Goal: Check status: Check status

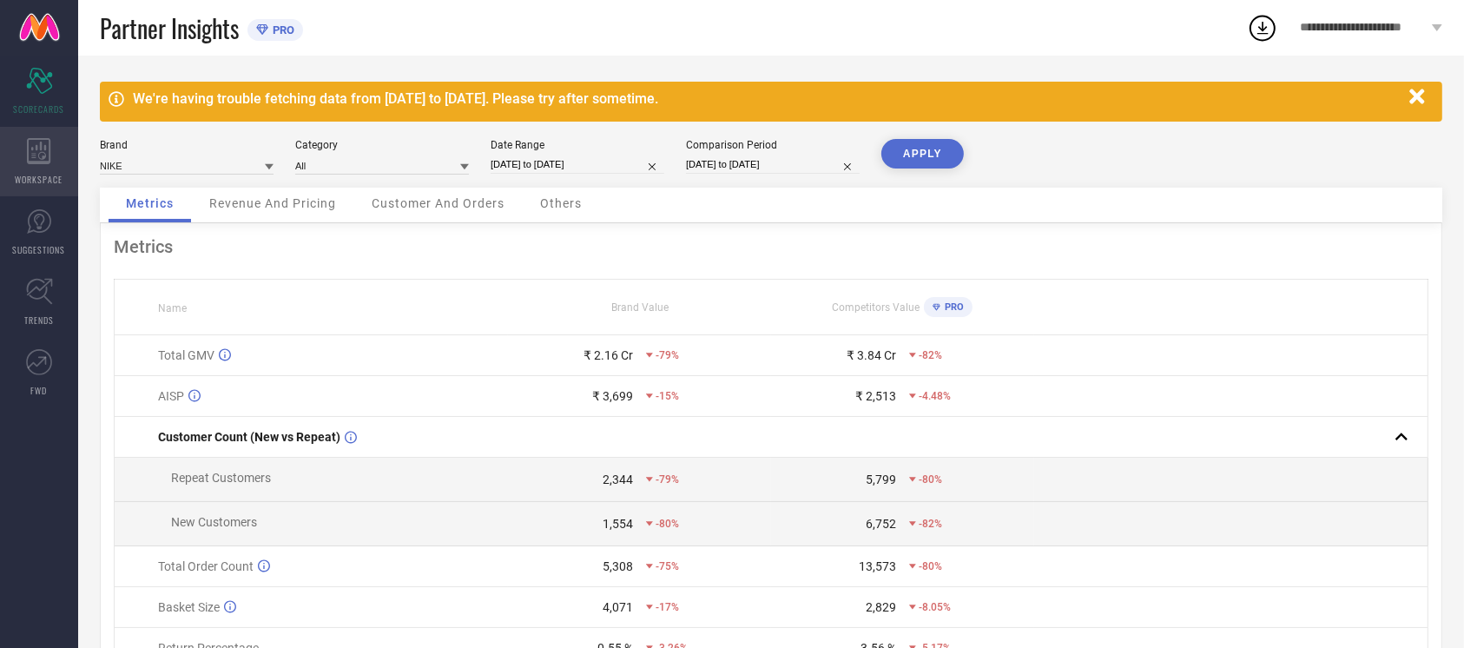
click at [48, 163] on div "WORKSPACE" at bounding box center [39, 161] width 78 height 69
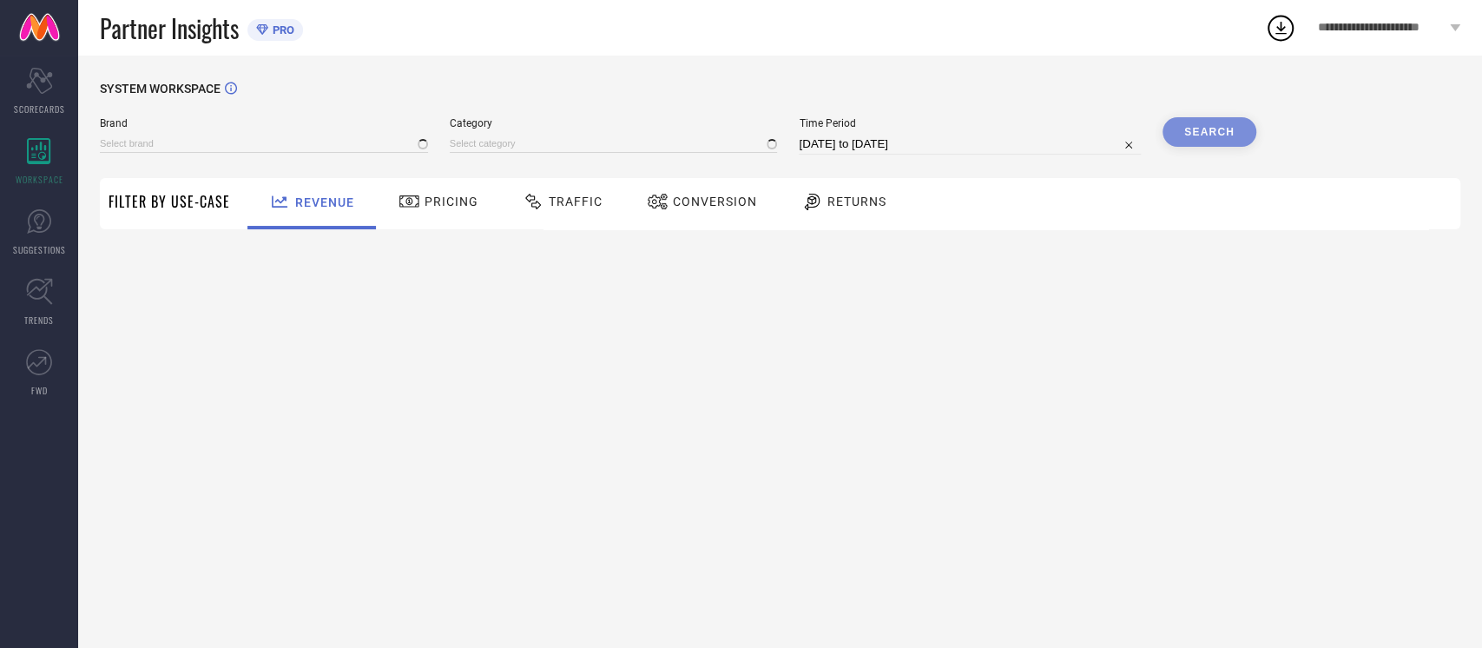
type input "NIKE"
type input "All"
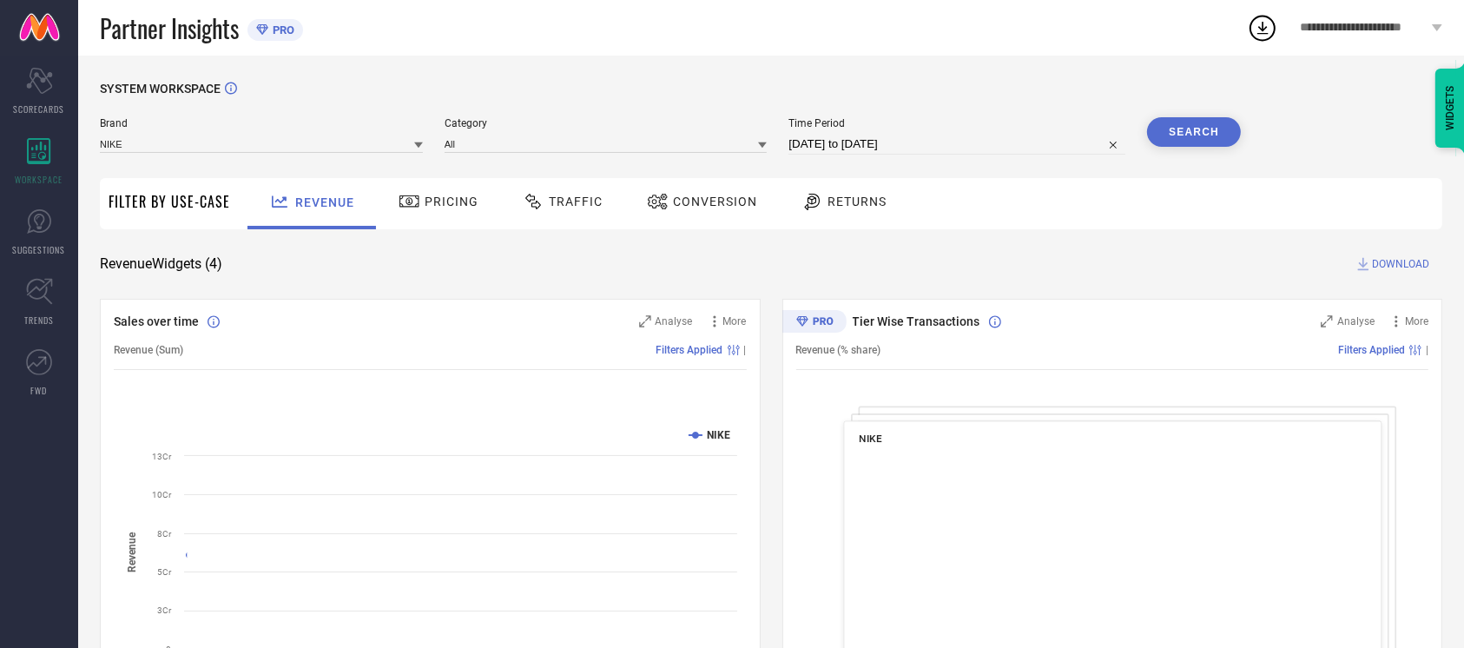
click at [690, 208] on span "Conversion" at bounding box center [715, 202] width 84 height 14
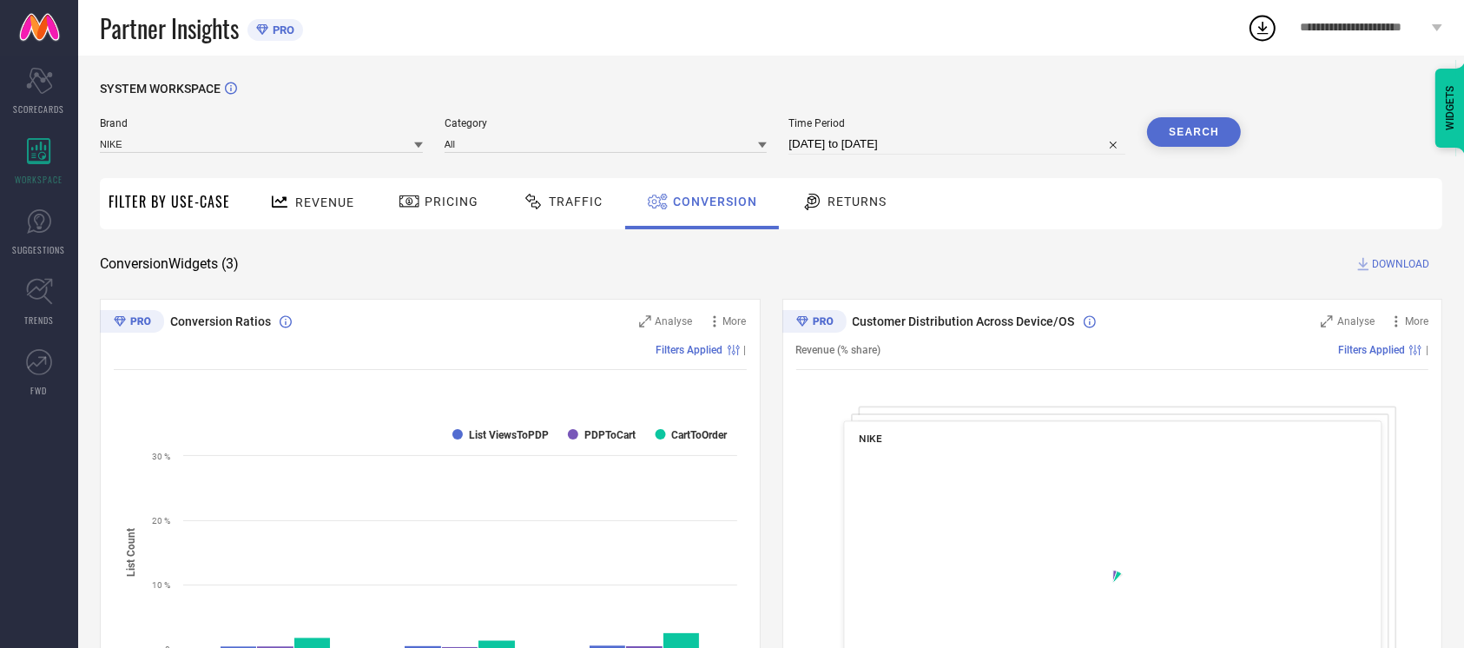
select select "7"
select select "2025"
select select "8"
select select "2025"
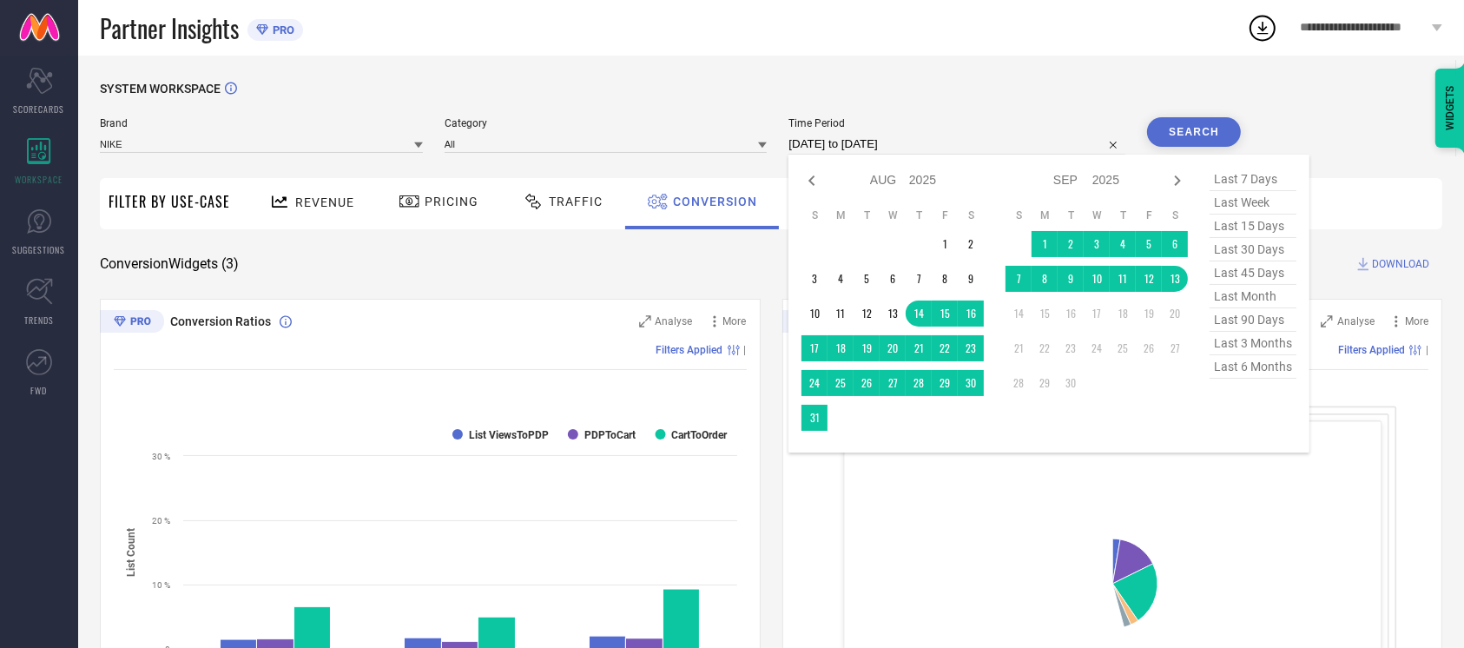
click at [913, 152] on input "[DATE] to [DATE]" at bounding box center [956, 144] width 337 height 21
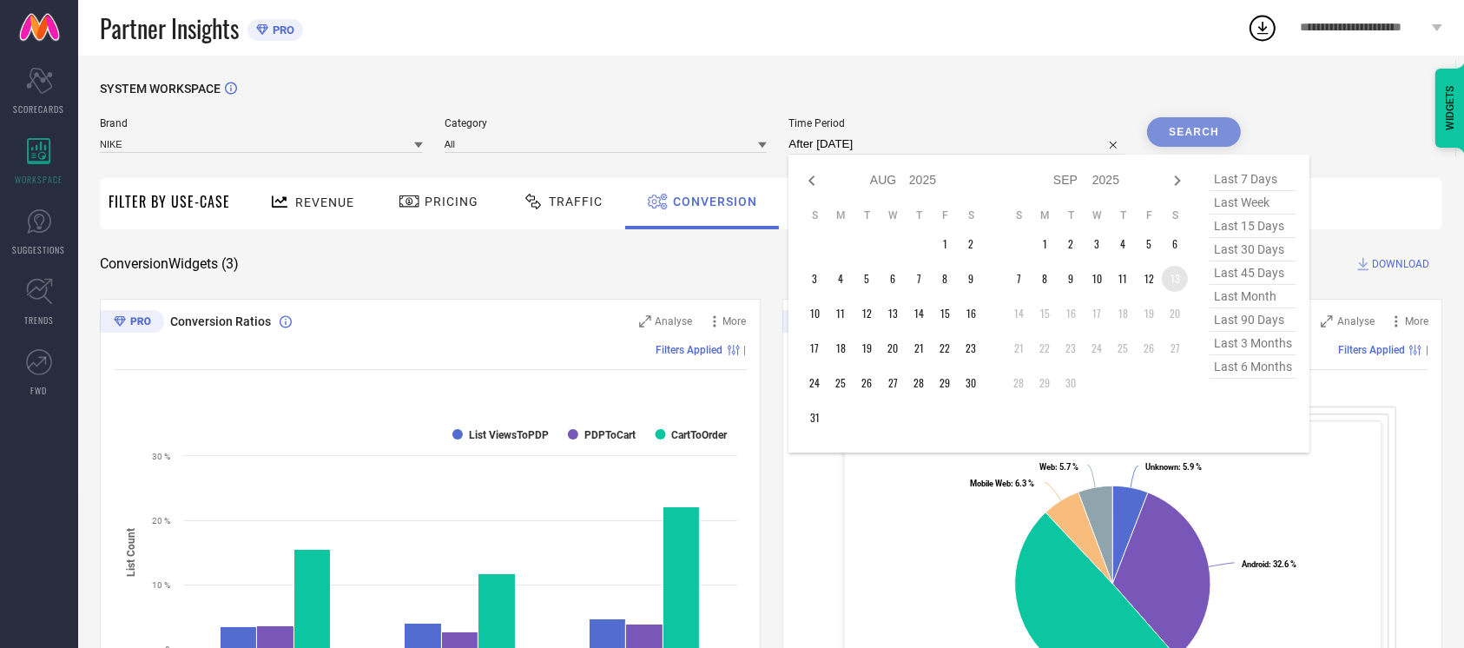
click at [1162, 276] on td "13" at bounding box center [1175, 279] width 26 height 26
type input "[DATE] to [DATE]"
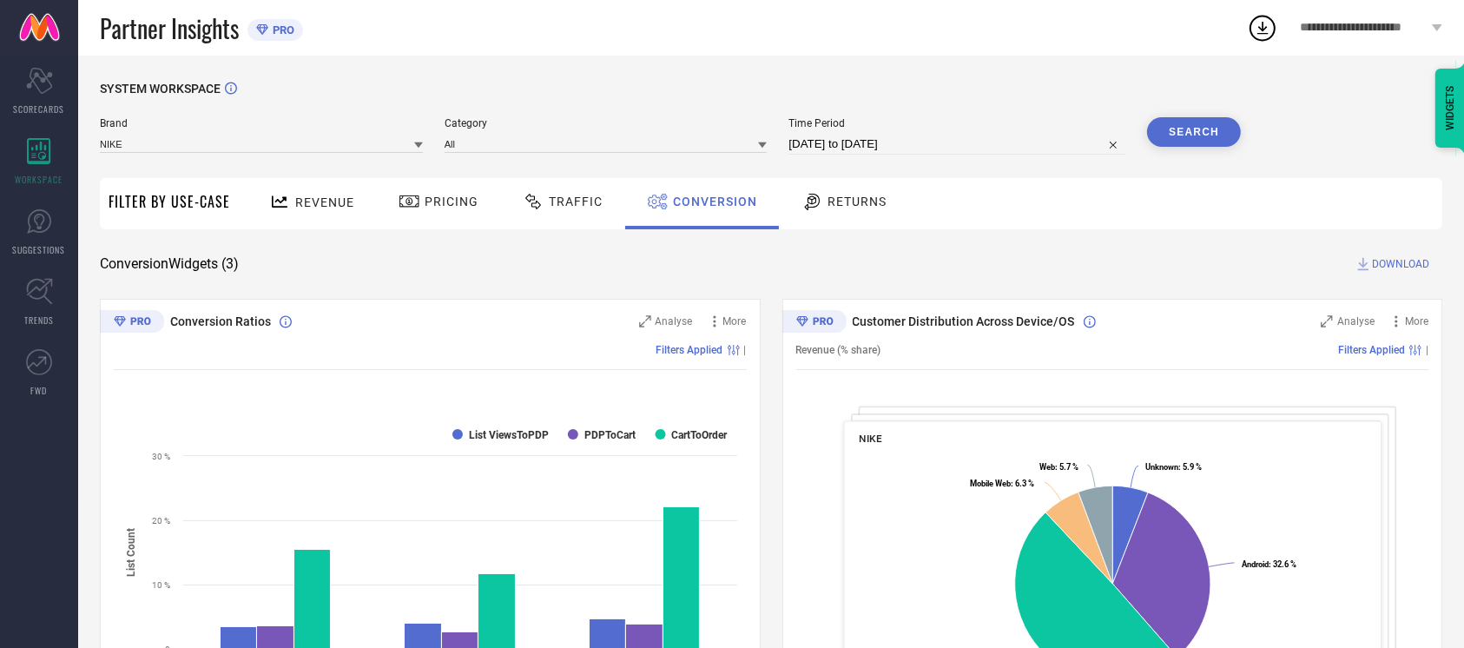
click at [1186, 124] on button "Search" at bounding box center [1194, 132] width 94 height 30
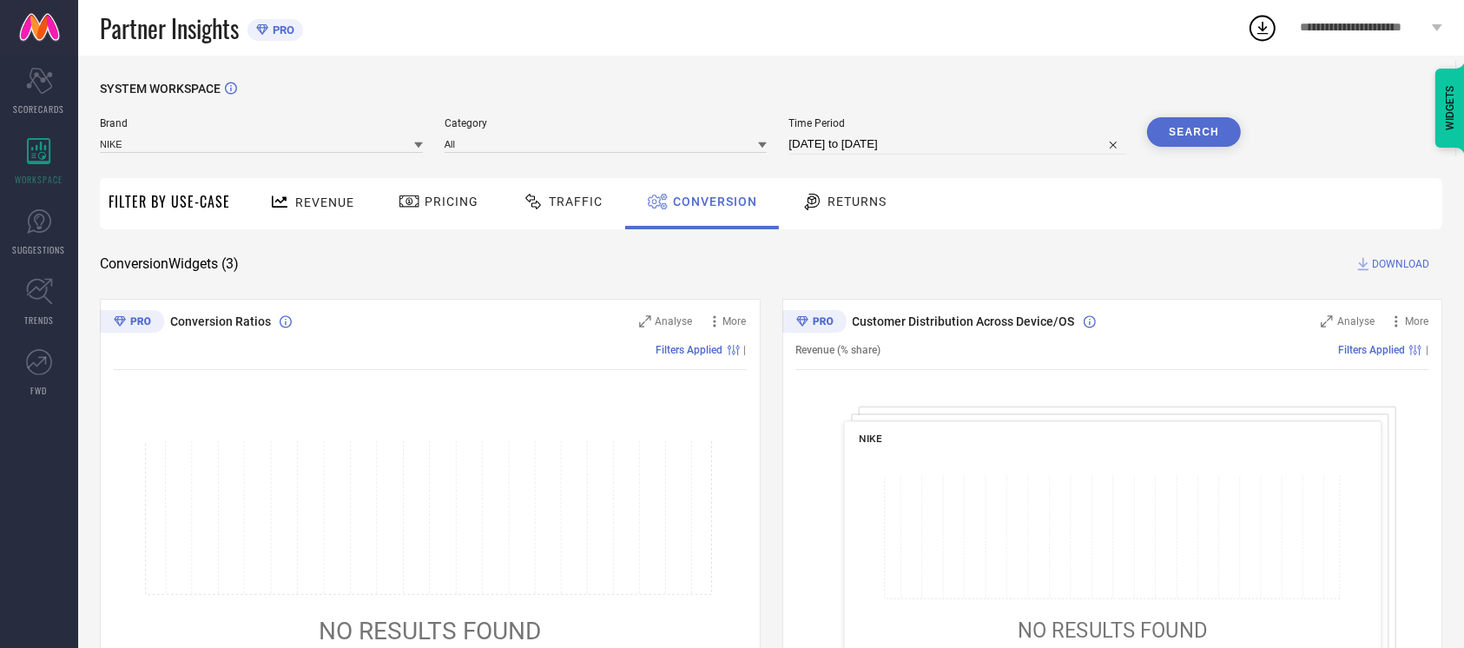
select select "8"
select select "2025"
select select "9"
select select "2025"
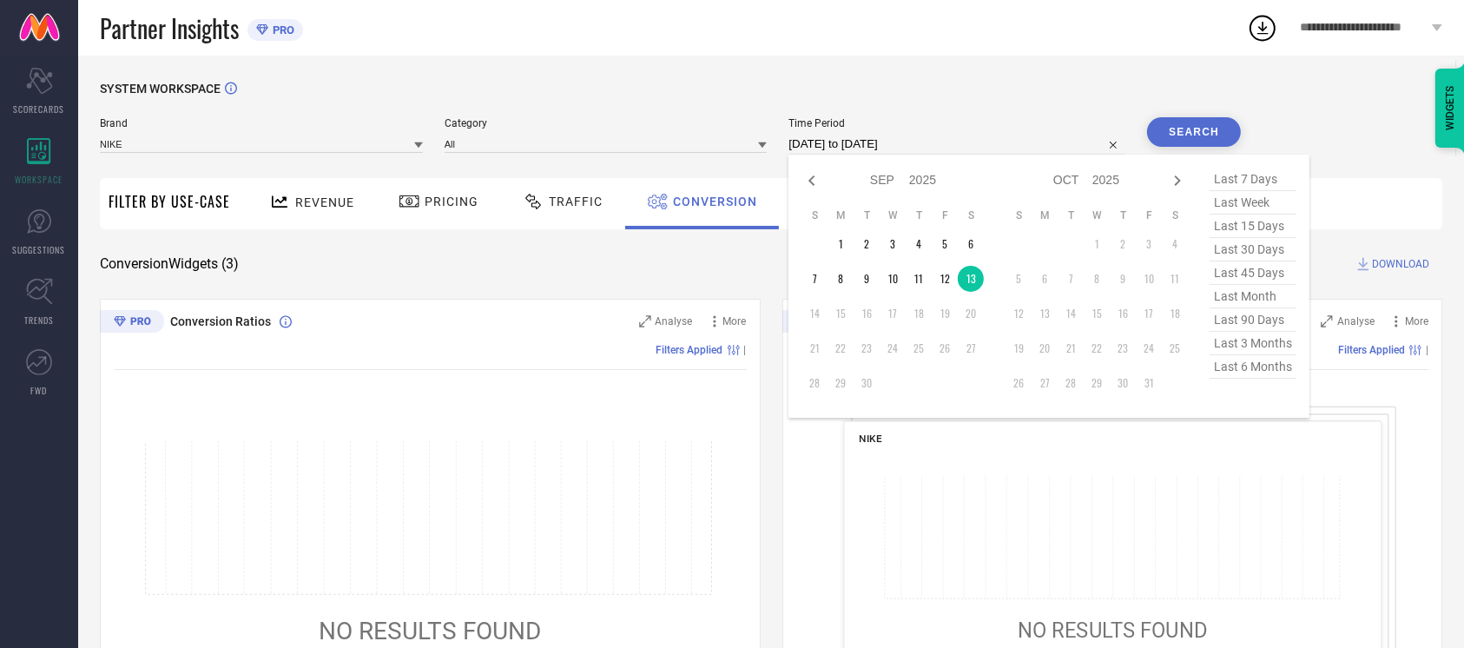
click at [925, 142] on input "[DATE] to [DATE]" at bounding box center [956, 144] width 337 height 21
click at [932, 272] on td "12" at bounding box center [945, 279] width 26 height 26
type input "[DATE] to [DATE]"
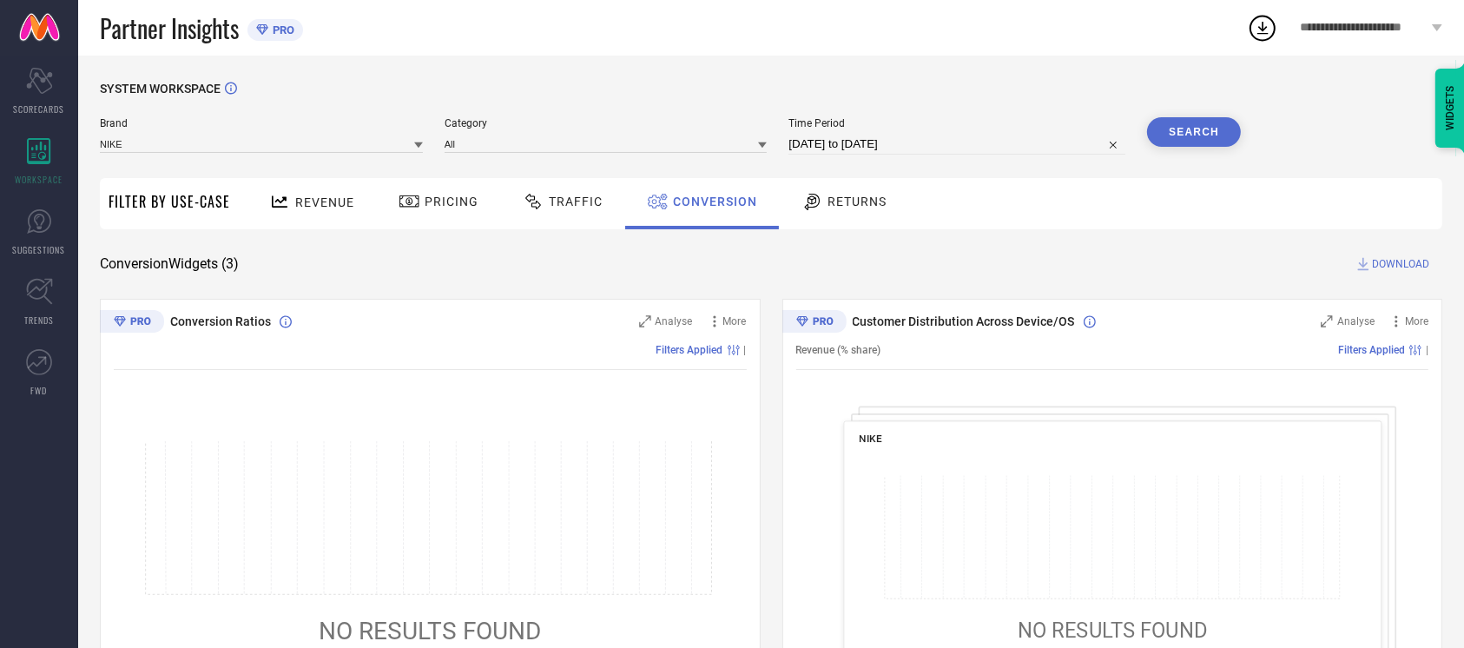
click at [1190, 130] on button "Search" at bounding box center [1194, 132] width 94 height 30
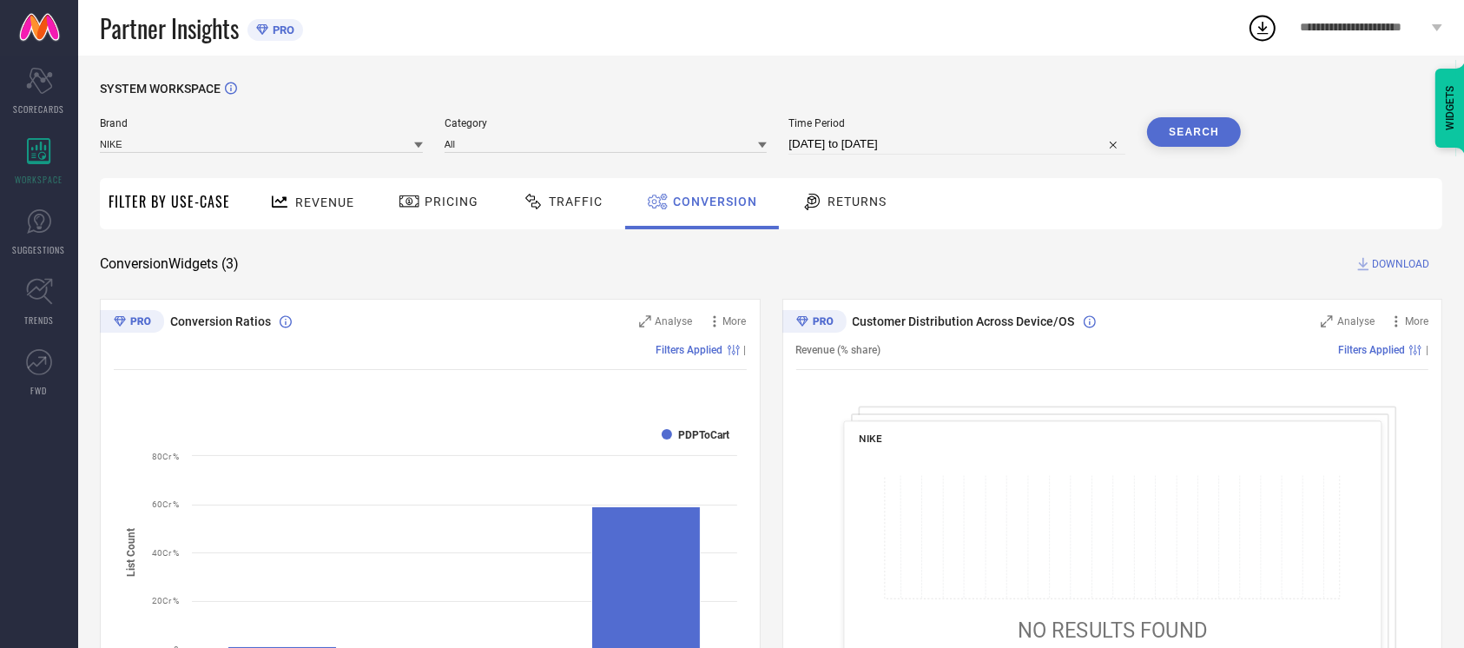
select select "8"
select select "2025"
select select "9"
select select "2025"
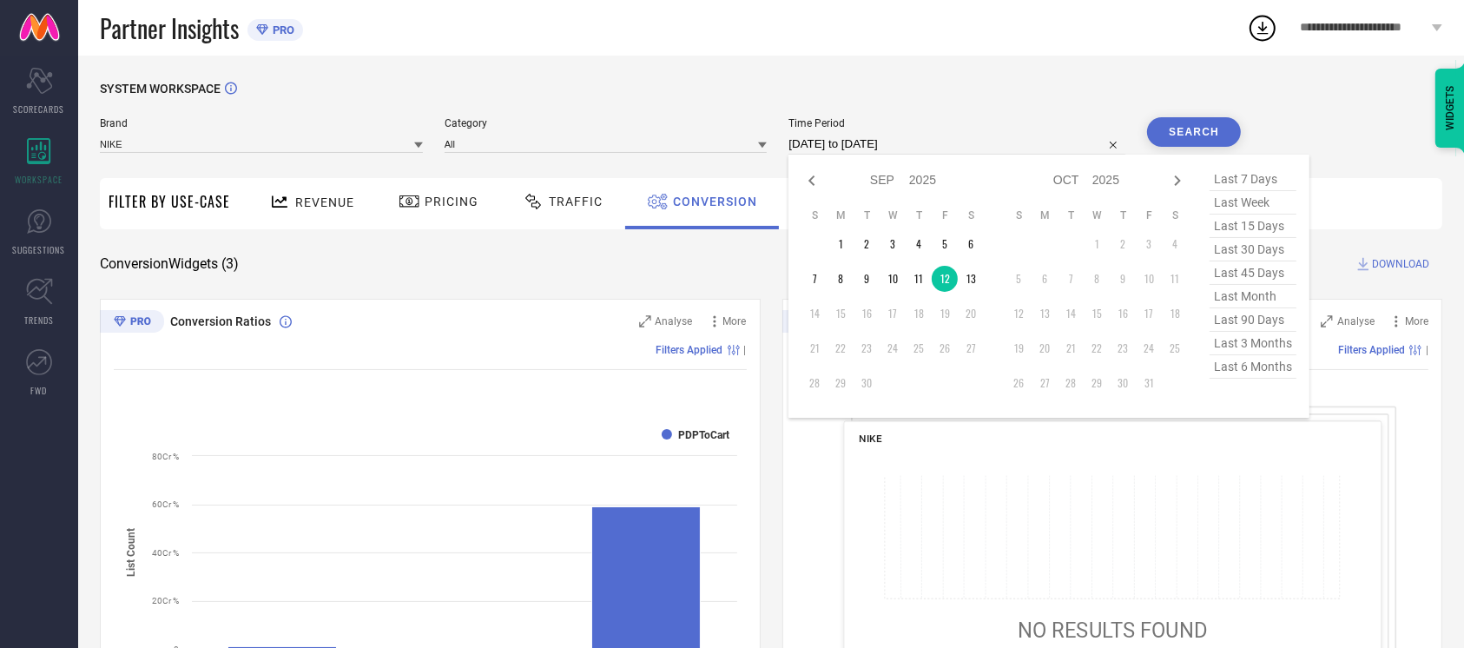
click at [992, 137] on input "[DATE] to [DATE]" at bounding box center [956, 144] width 337 height 21
click at [913, 277] on td "11" at bounding box center [919, 279] width 26 height 26
type input "[DATE] to [DATE]"
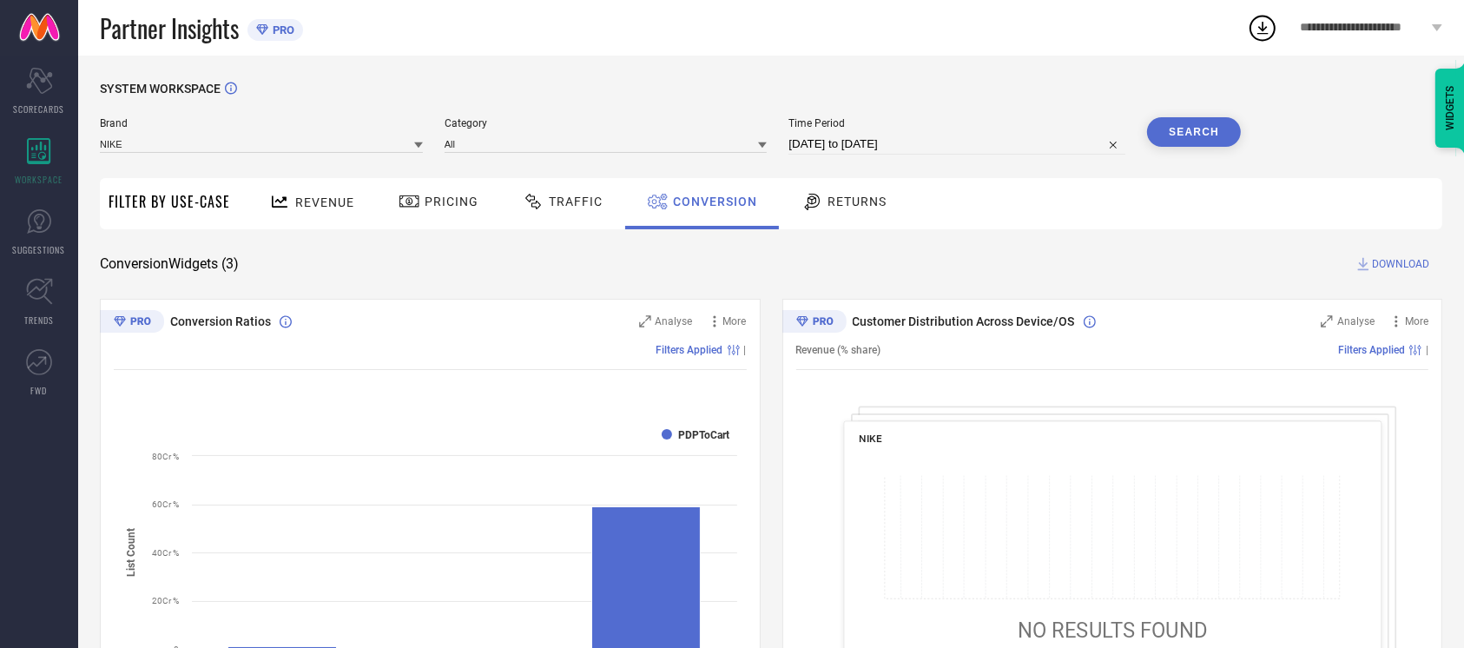
click at [1194, 132] on button "Search" at bounding box center [1194, 132] width 94 height 30
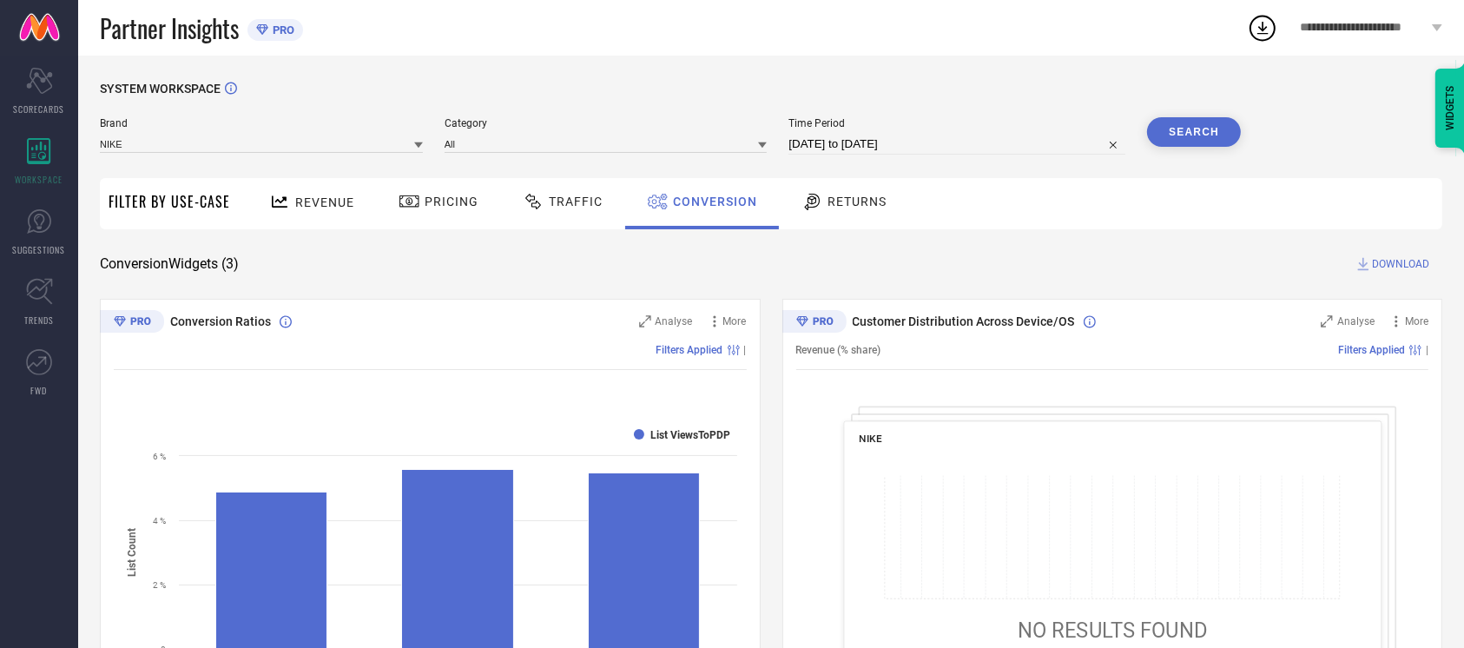
select select "8"
select select "2025"
select select "9"
select select "2025"
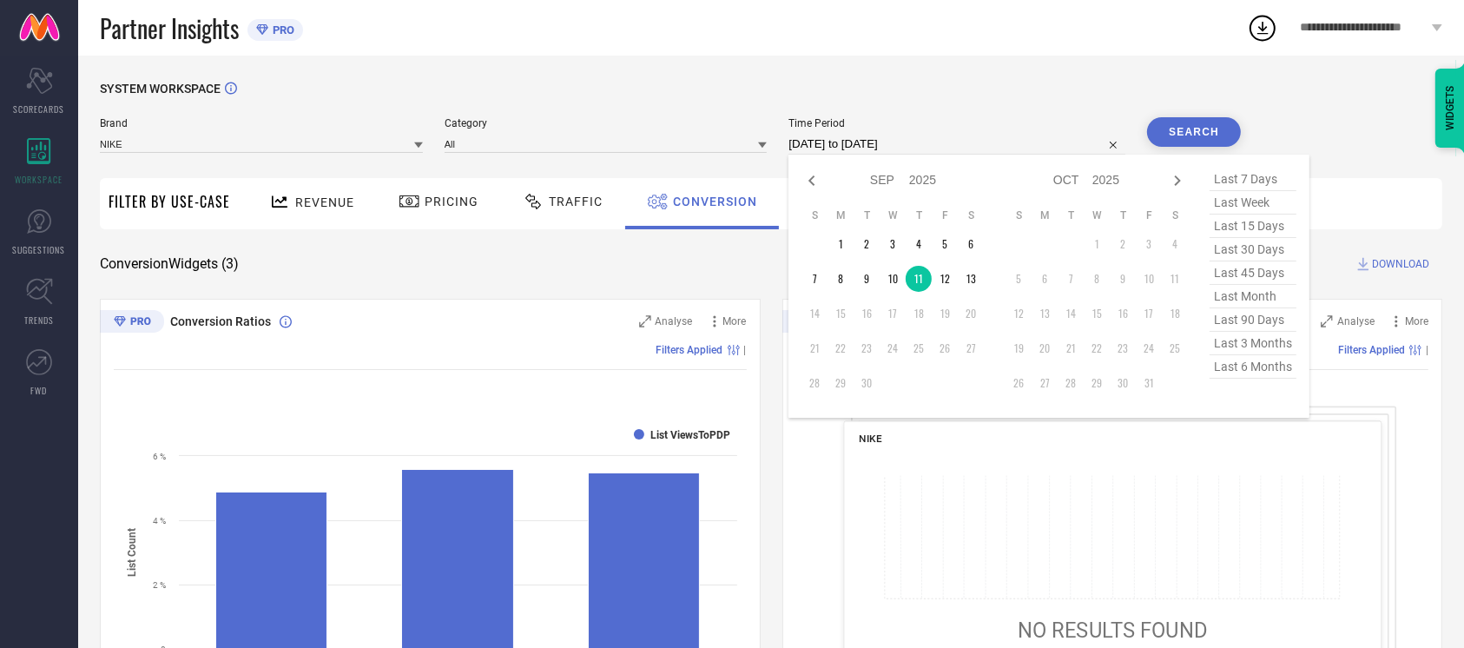
click at [969, 137] on input "[DATE] to [DATE]" at bounding box center [956, 144] width 337 height 21
click at [890, 277] on td "10" at bounding box center [893, 279] width 26 height 26
type input "[DATE] to [DATE]"
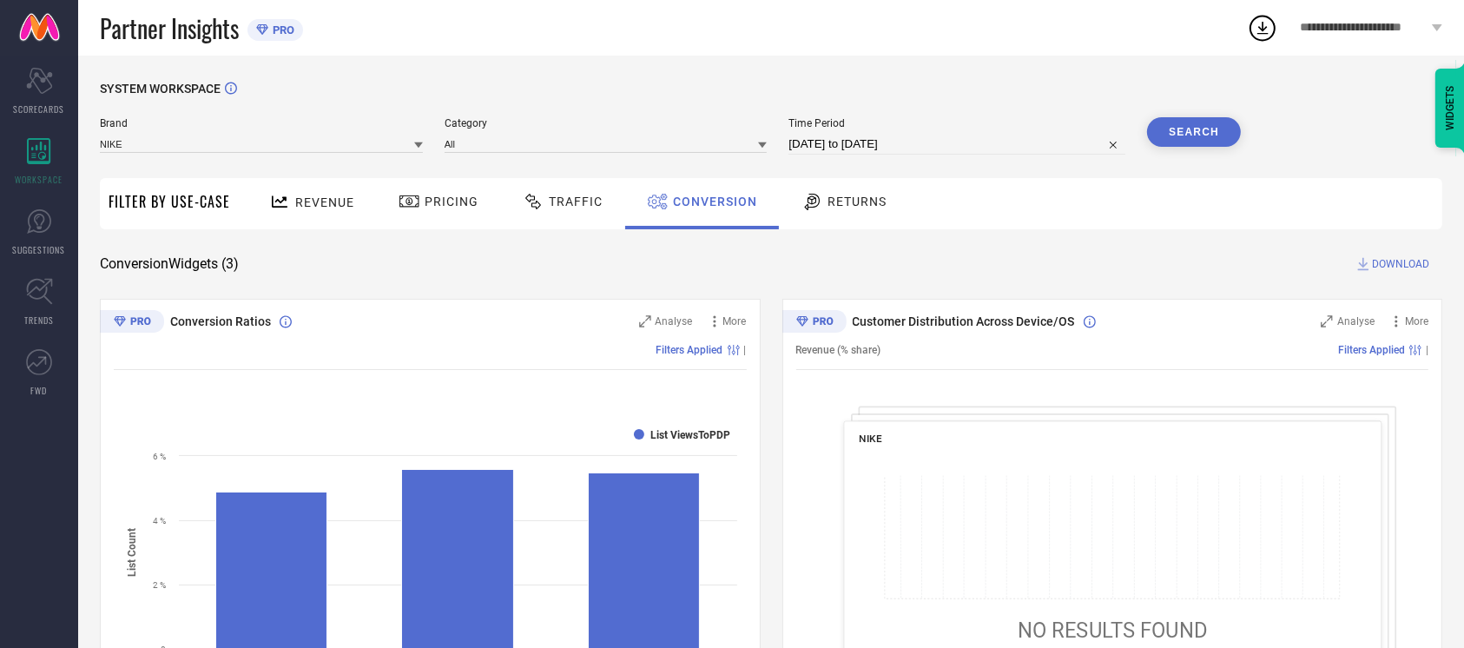
click at [1202, 137] on button "Search" at bounding box center [1194, 132] width 94 height 30
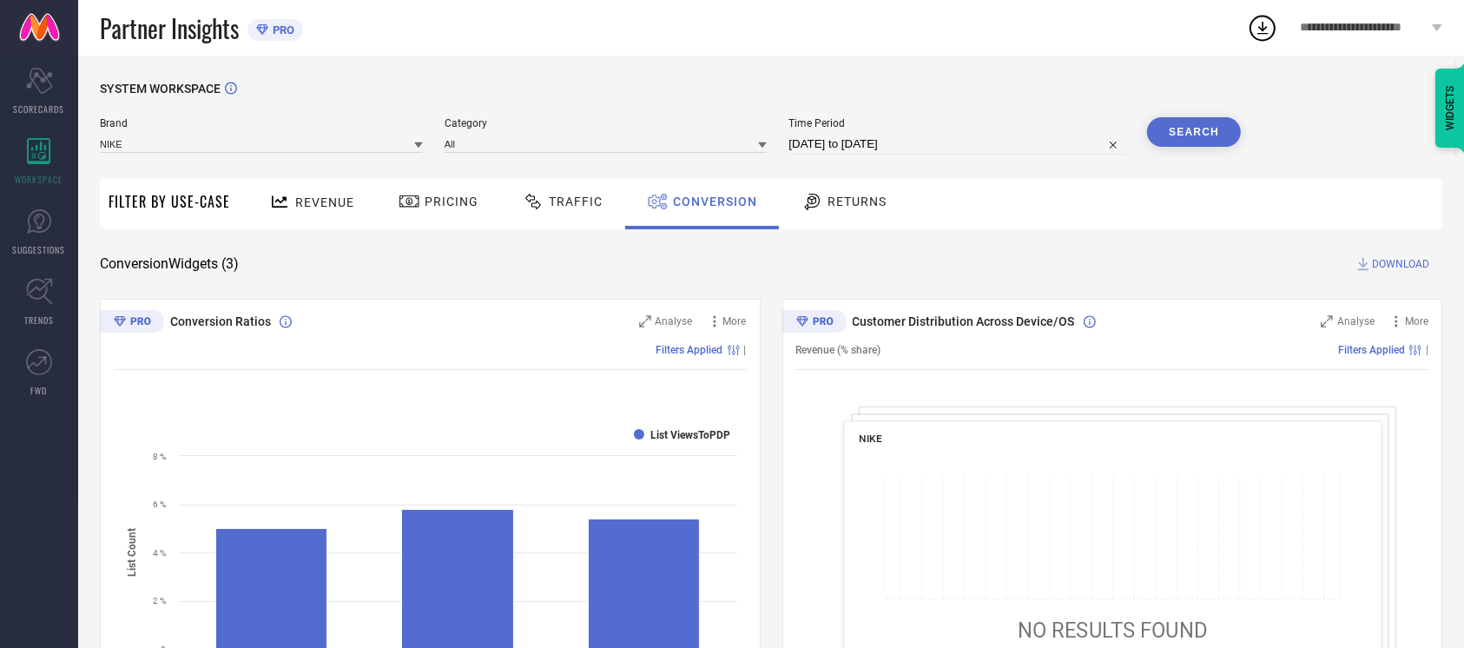
select select "8"
select select "2025"
select select "9"
select select "2025"
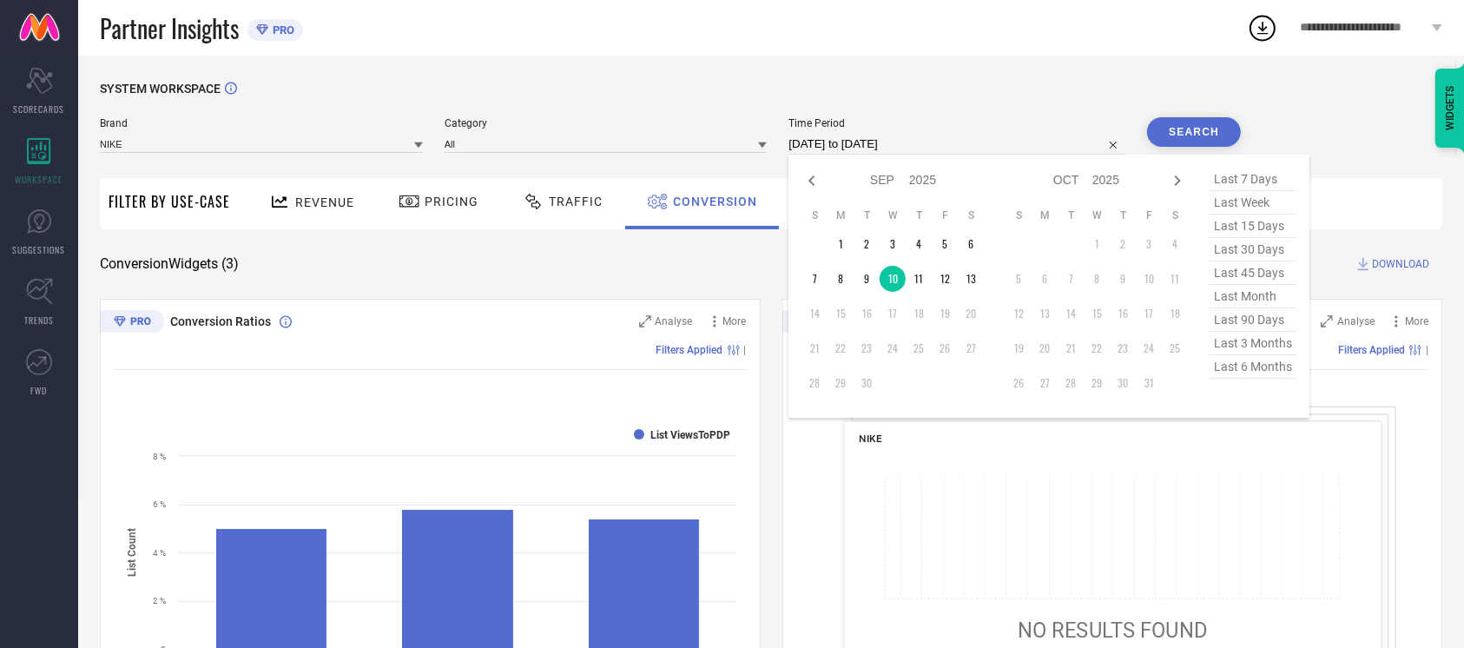
click at [1045, 148] on input "[DATE] to [DATE]" at bounding box center [956, 144] width 337 height 21
click at [966, 275] on td "13" at bounding box center [971, 279] width 26 height 26
type input "[DATE] to [DATE]"
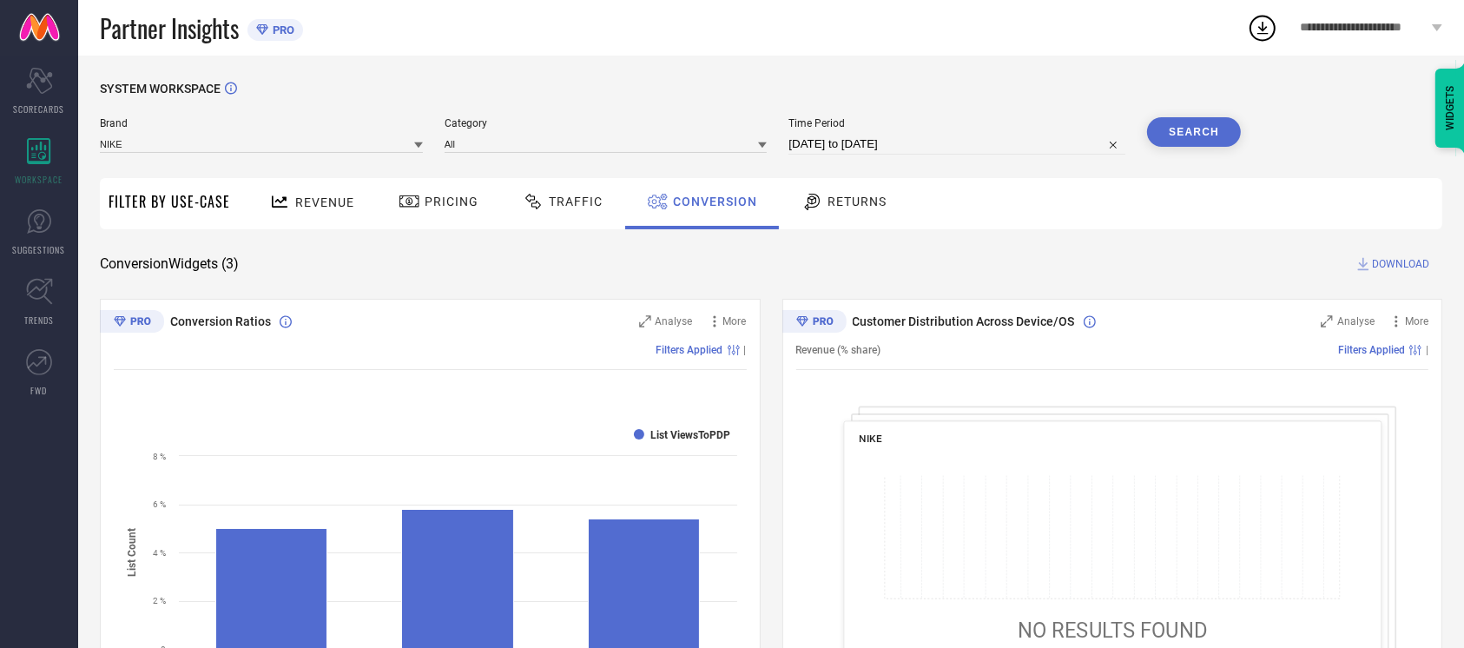
click at [1205, 134] on button "Search" at bounding box center [1194, 132] width 94 height 30
